Goal: Task Accomplishment & Management: Manage account settings

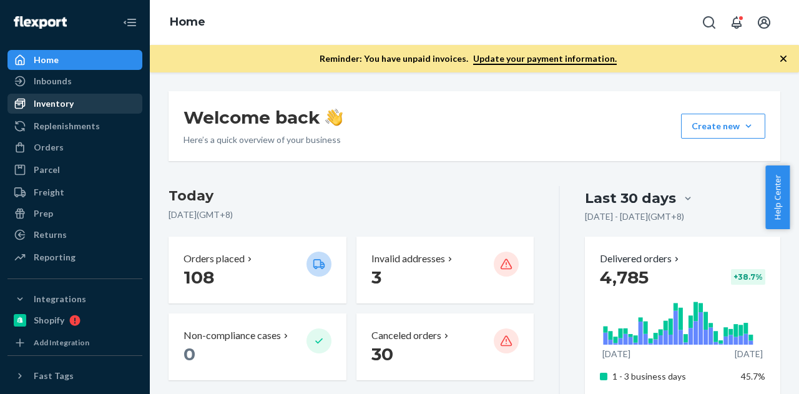
click at [85, 107] on div "Inventory" at bounding box center [75, 103] width 132 height 17
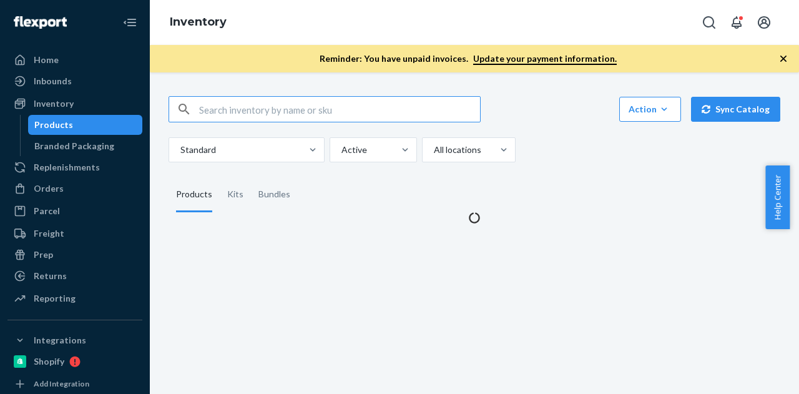
click at [89, 124] on div "Products" at bounding box center [85, 124] width 112 height 17
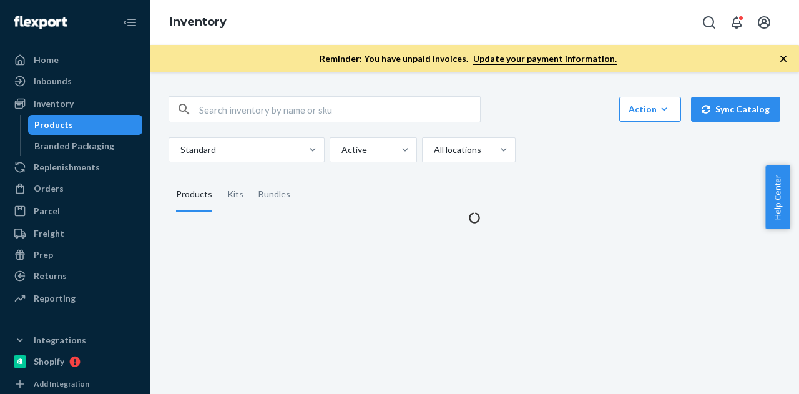
click at [291, 96] on div "Action Create product Create kit or bundle Bulk create products Bulk update pro…" at bounding box center [474, 152] width 631 height 143
drag, startPoint x: 294, startPoint y: 96, endPoint x: 292, endPoint y: 106, distance: 10.1
click at [293, 97] on div at bounding box center [325, 109] width 312 height 26
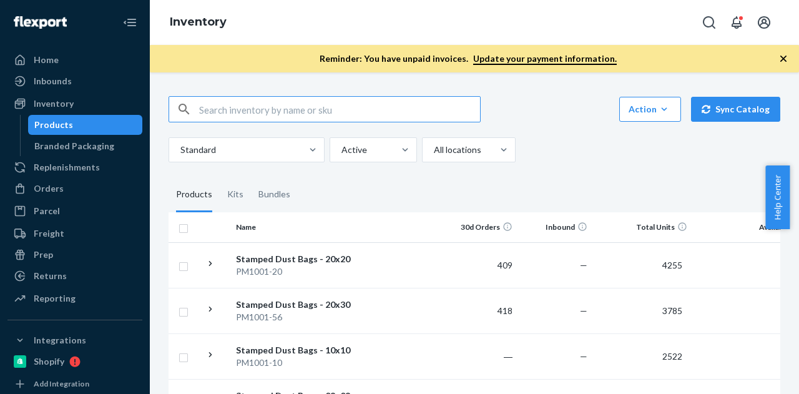
click at [296, 111] on input "text" at bounding box center [339, 109] width 281 height 25
paste input "P126010-01"
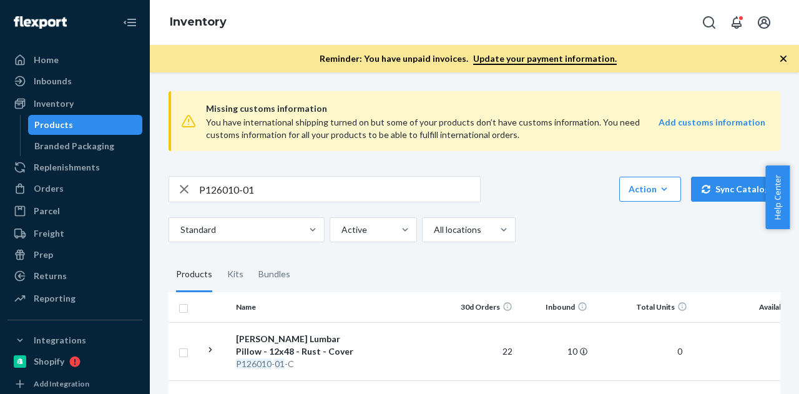
click at [780, 59] on icon "button" at bounding box center [783, 58] width 12 height 12
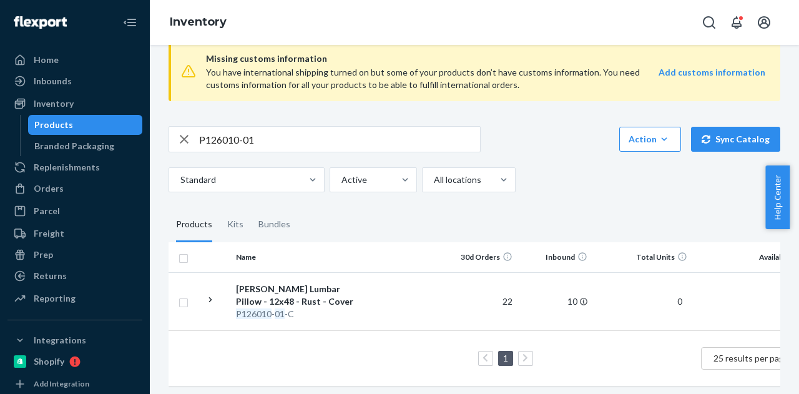
scroll to position [35, 0]
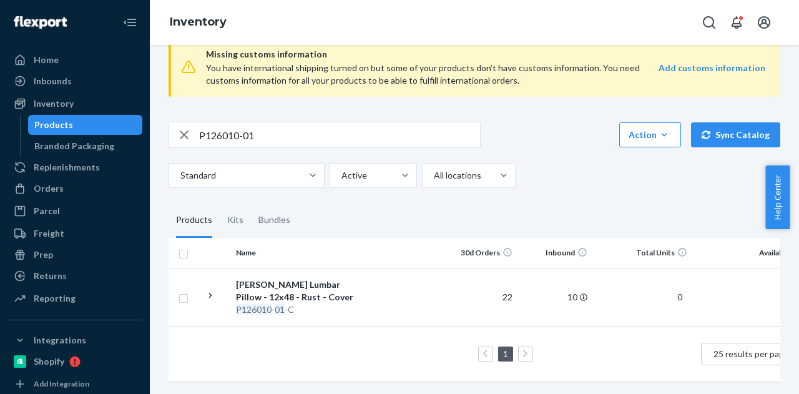
click at [275, 122] on input "P126010-01" at bounding box center [339, 134] width 281 height 25
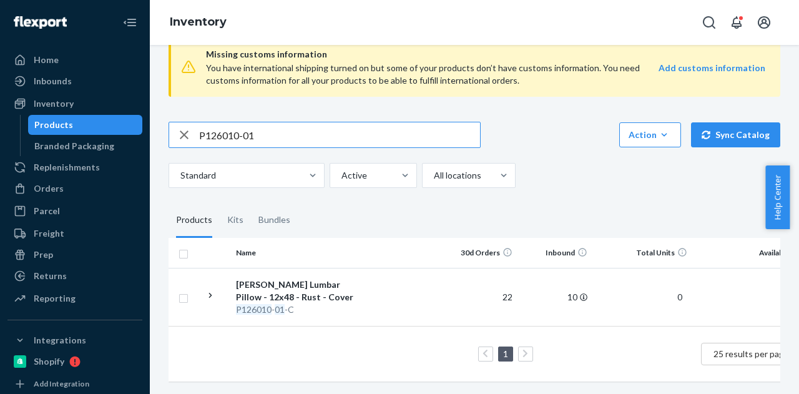
paste input "[PERSON_NAME]"
click at [220, 136] on input "[PERSON_NAME]" at bounding box center [339, 134] width 281 height 25
paste input "KU B86009-04"
drag, startPoint x: 222, startPoint y: 118, endPoint x: 172, endPoint y: 114, distance: 50.8
click at [172, 122] on div "SKU B86009-04" at bounding box center [324, 134] width 311 height 25
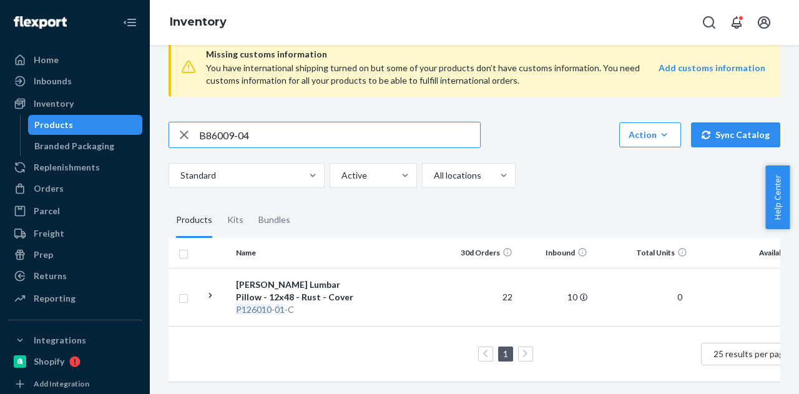
type input "B86009-04"
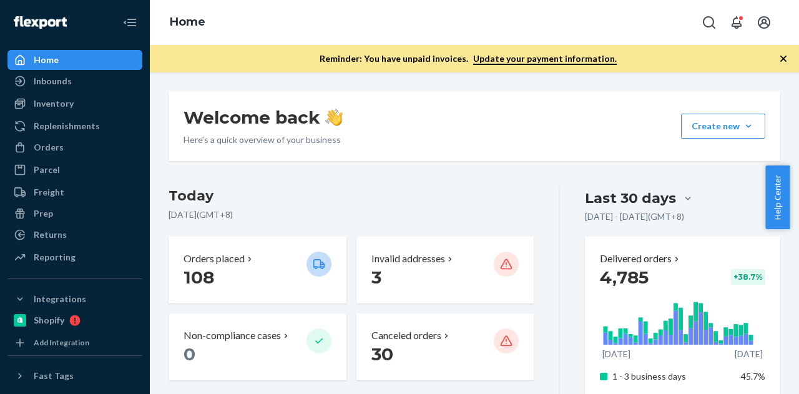
click at [89, 113] on link "Inventory" at bounding box center [74, 104] width 135 height 20
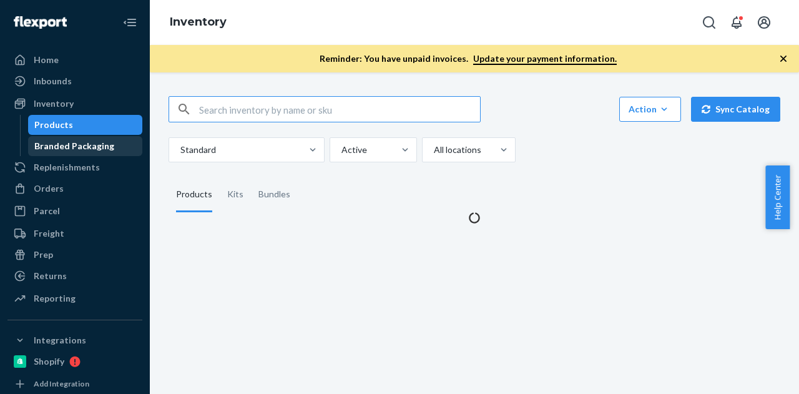
click at [76, 139] on div "Branded Packaging" at bounding box center [85, 145] width 112 height 17
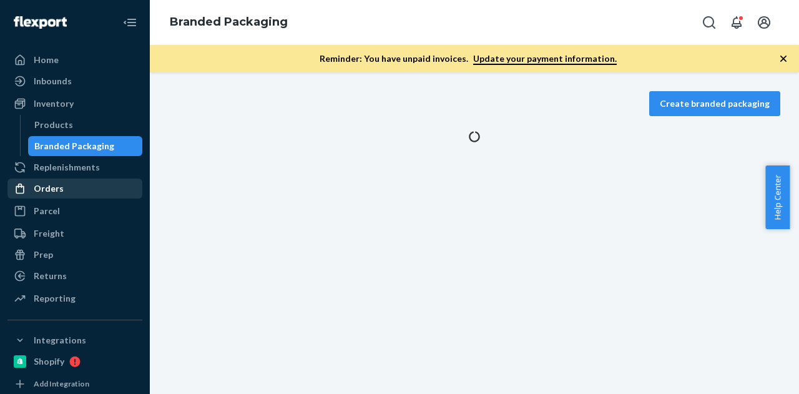
click at [69, 185] on div "Orders" at bounding box center [75, 188] width 132 height 17
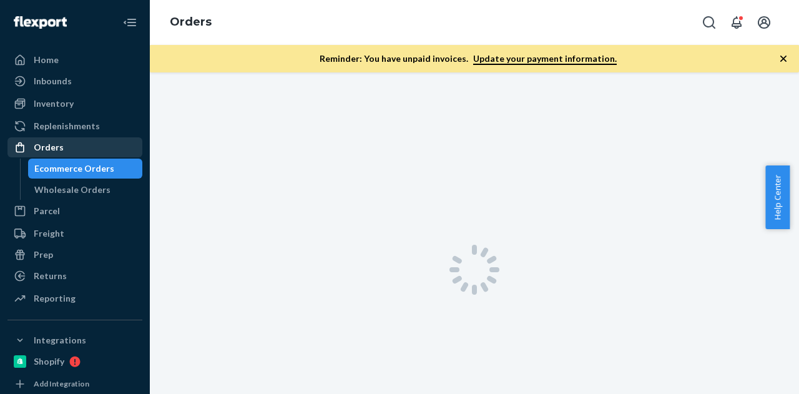
click at [69, 185] on div "Orders Ecommerce Orders Wholesale Orders" at bounding box center [74, 168] width 135 height 62
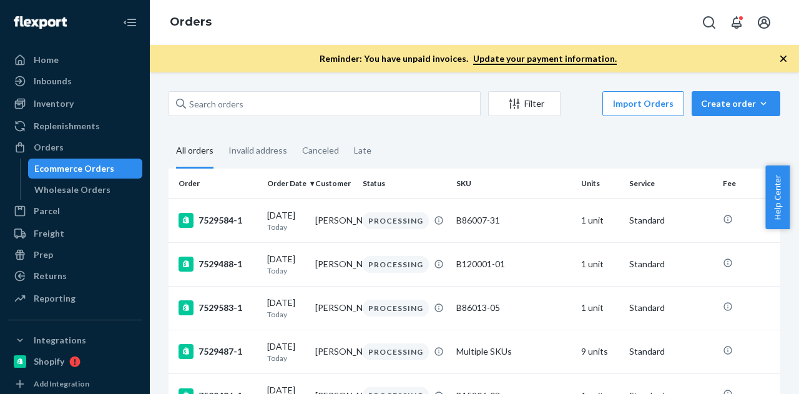
click at [95, 173] on div "Ecommerce Orders" at bounding box center [74, 168] width 80 height 12
click at [246, 117] on div "Filter Import Orders Create order Ecommerce order Removal order" at bounding box center [475, 105] width 612 height 28
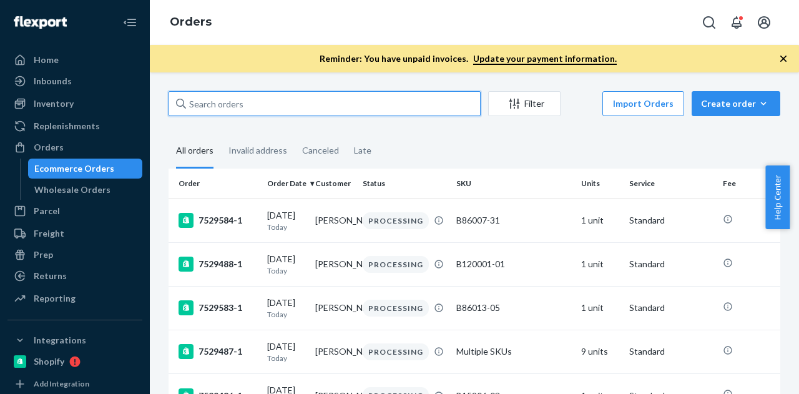
click at [272, 95] on input "text" at bounding box center [325, 103] width 312 height 25
paste input "[PERSON_NAME]"
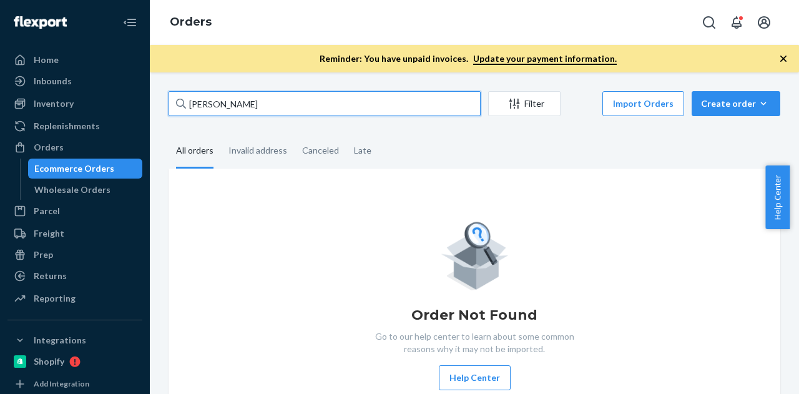
type input "[PERSON_NAME]"
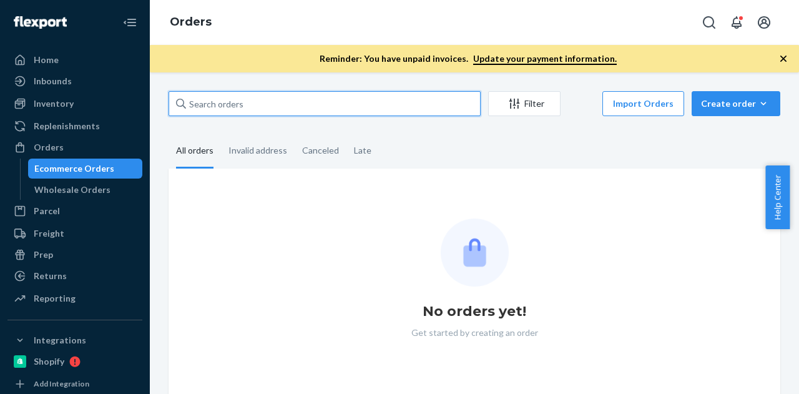
paste input "[PERSON_NAME]"
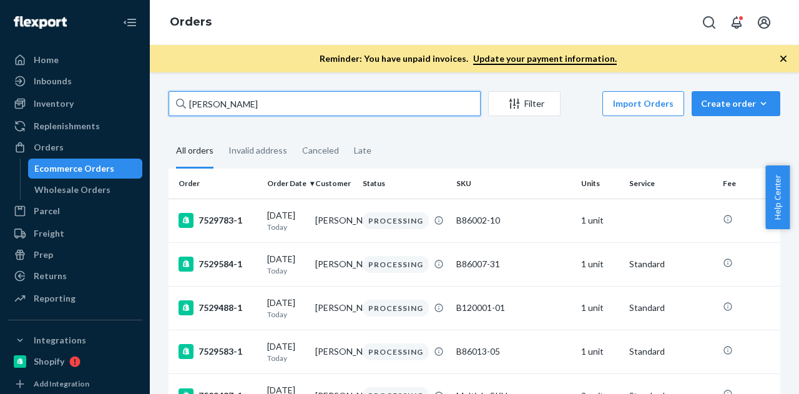
type input "[PERSON_NAME]"
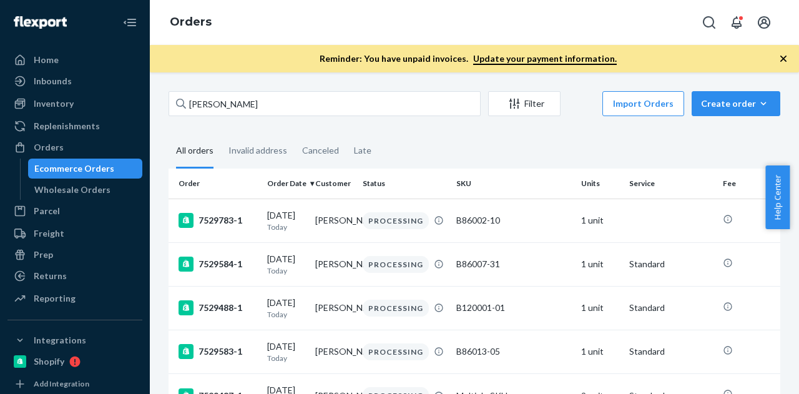
click at [432, 148] on fieldset "All orders Invalid address Canceled Late" at bounding box center [475, 151] width 612 height 34
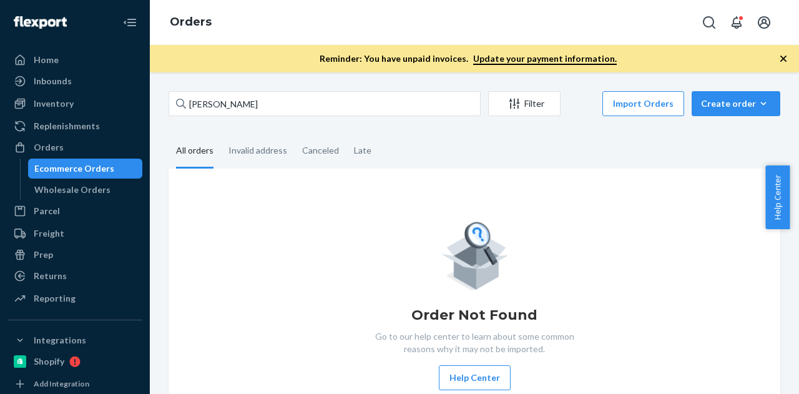
click at [782, 57] on icon "button" at bounding box center [784, 59] width 6 height 6
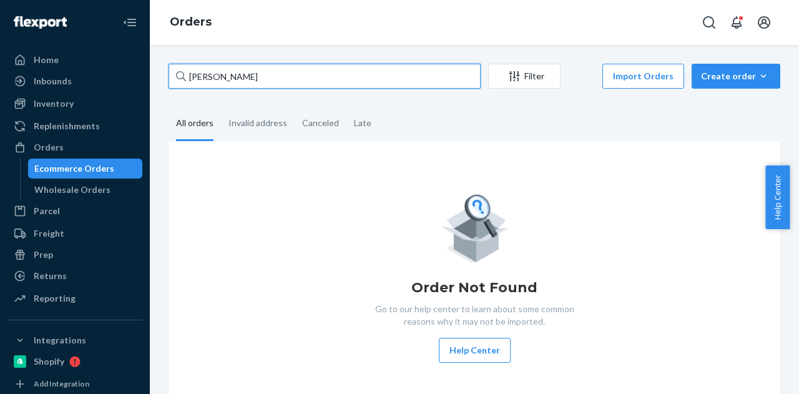
click at [373, 73] on input "[PERSON_NAME]" at bounding box center [325, 76] width 312 height 25
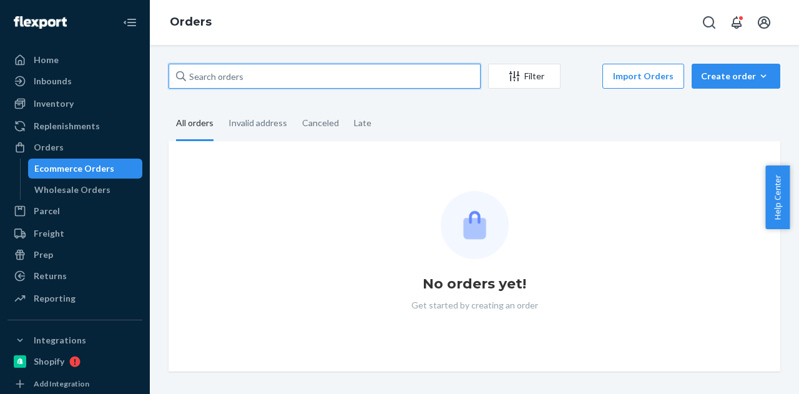
paste input "[PERSON_NAME]"
type input "[PERSON_NAME]"
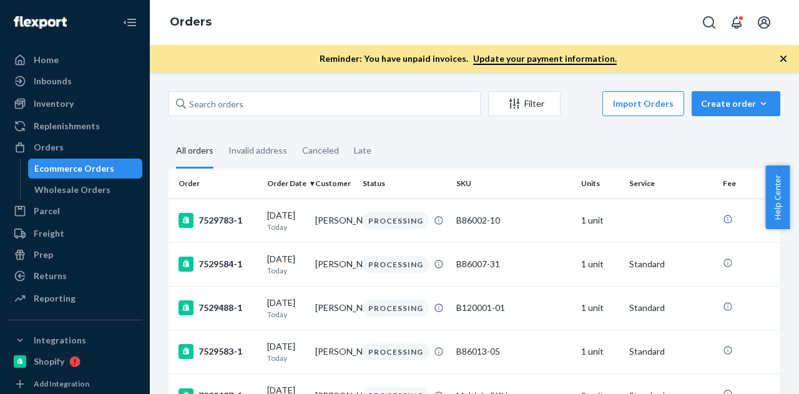
click at [787, 59] on icon "button" at bounding box center [783, 58] width 12 height 12
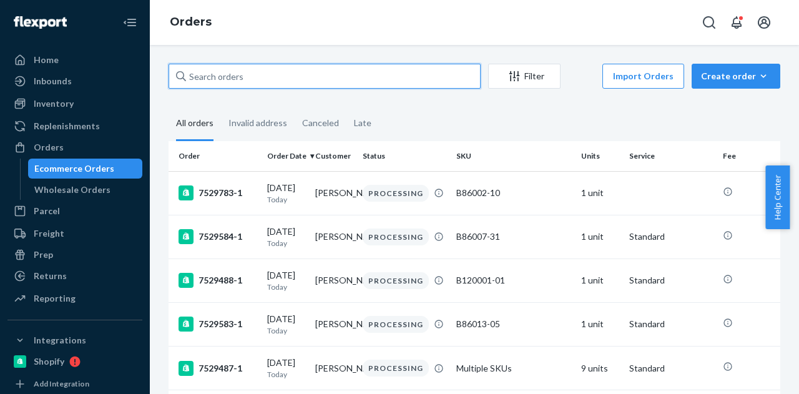
click at [326, 84] on input "text" at bounding box center [325, 76] width 312 height 25
paste input "[PERSON_NAME]"
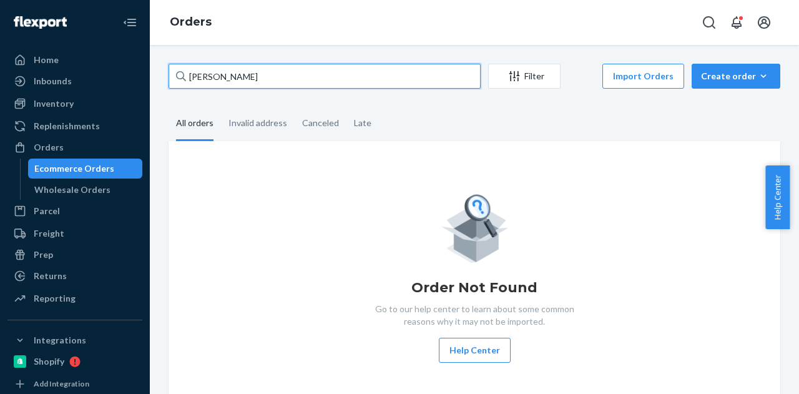
type input "[PERSON_NAME]"
